Goal: Transaction & Acquisition: Purchase product/service

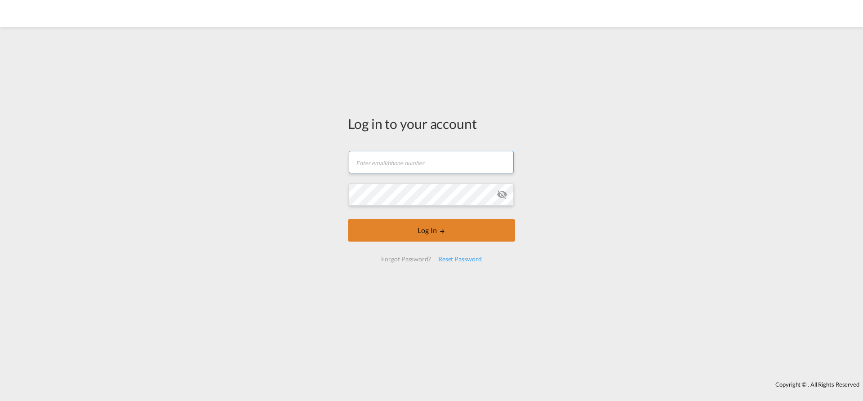
type input "[EMAIL_ADDRESS][PERSON_NAME][DOMAIN_NAME]"
click at [409, 231] on button "Log In" at bounding box center [431, 230] width 167 height 22
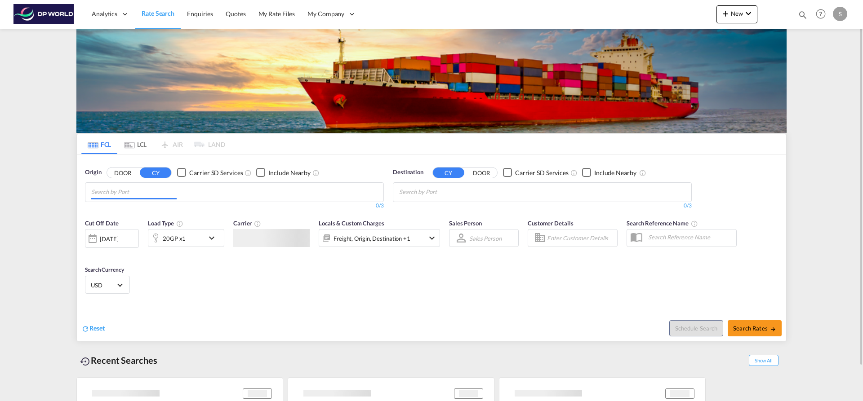
click at [133, 196] on input "Chips input." at bounding box center [133, 192] width 85 height 14
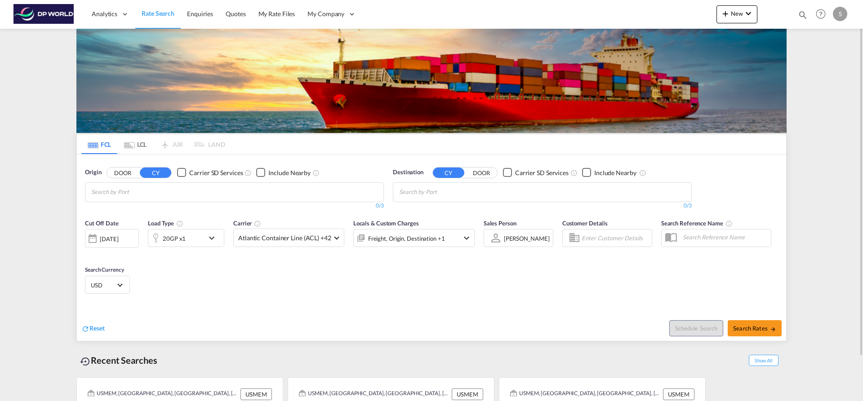
click at [168, 186] on body "Analytics Dashboard Rate Search Enquiries Quotes My Rate Files My Company" at bounding box center [431, 200] width 863 height 401
type input "QINGDAO"
click at [135, 235] on div "Qingdao China CNTAO" at bounding box center [160, 239] width 171 height 27
click at [217, 191] on md-icon "Remove" at bounding box center [220, 189] width 7 height 7
click at [153, 191] on input "Chips input." at bounding box center [133, 192] width 85 height 14
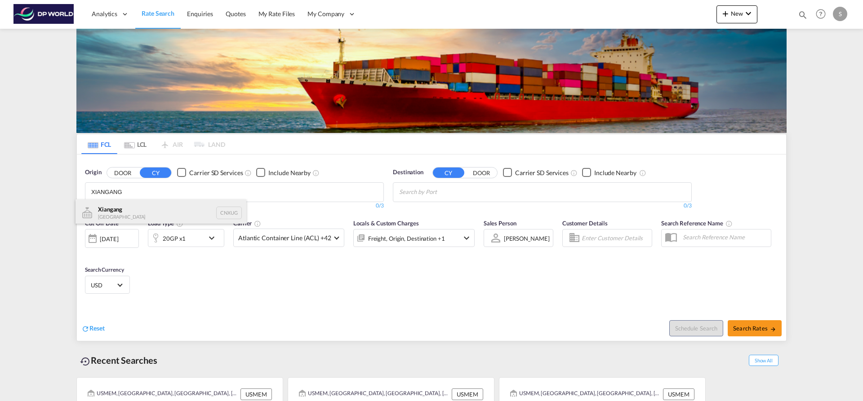
type input "XIANGANG"
click at [125, 208] on div "Xiangang [GEOGRAPHIC_DATA] CNXUG" at bounding box center [160, 212] width 171 height 27
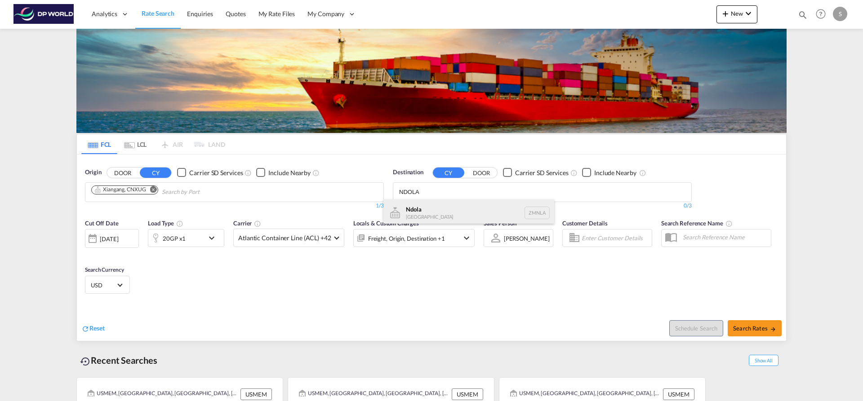
type input "NDOLA"
click at [440, 205] on div "Ndola [GEOGRAPHIC_DATA] ZMNLA" at bounding box center [468, 212] width 171 height 27
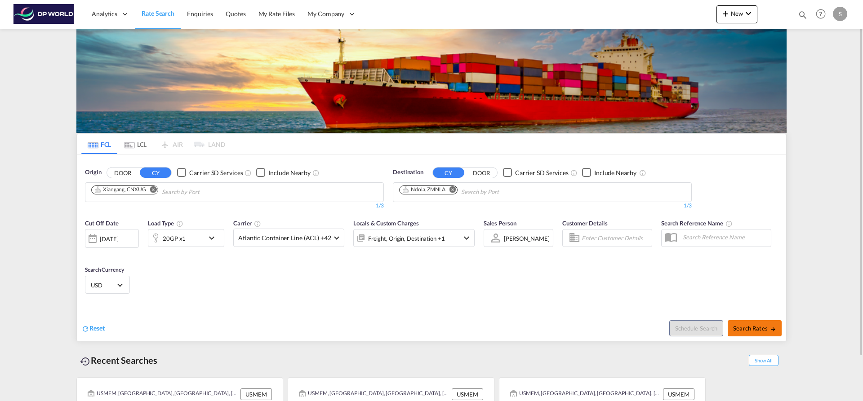
click at [748, 331] on span "Search Rates" at bounding box center [754, 328] width 43 height 7
type input "CNXUG to ZMNLA / [DATE]"
